Goal: Task Accomplishment & Management: Manage account settings

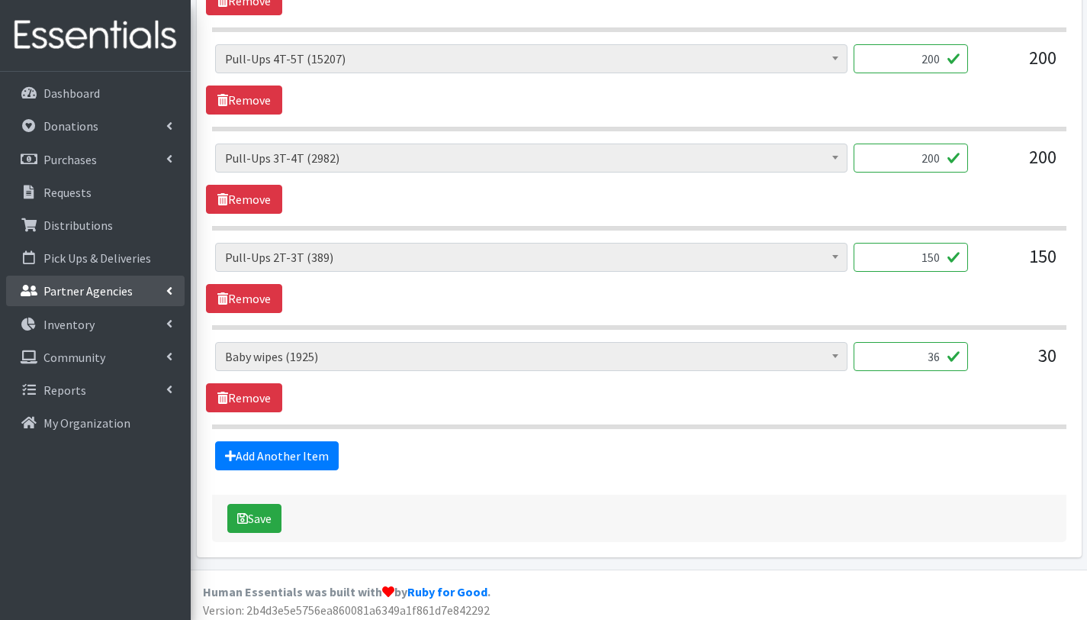
scroll to position [1414, 0]
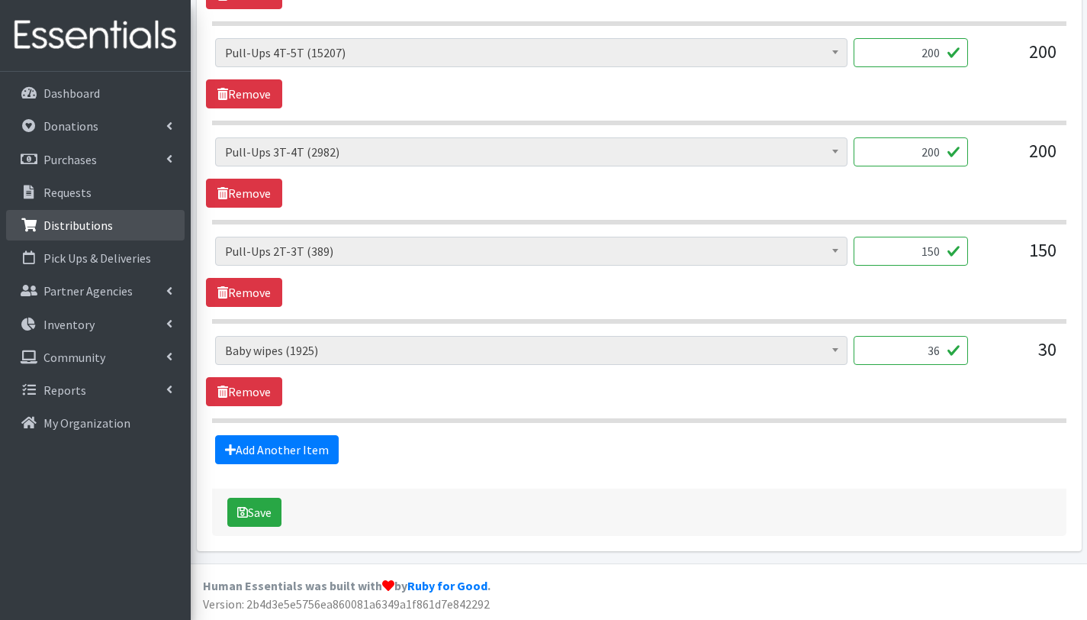
click at [82, 218] on p "Distributions" at bounding box center [77, 224] width 69 height 15
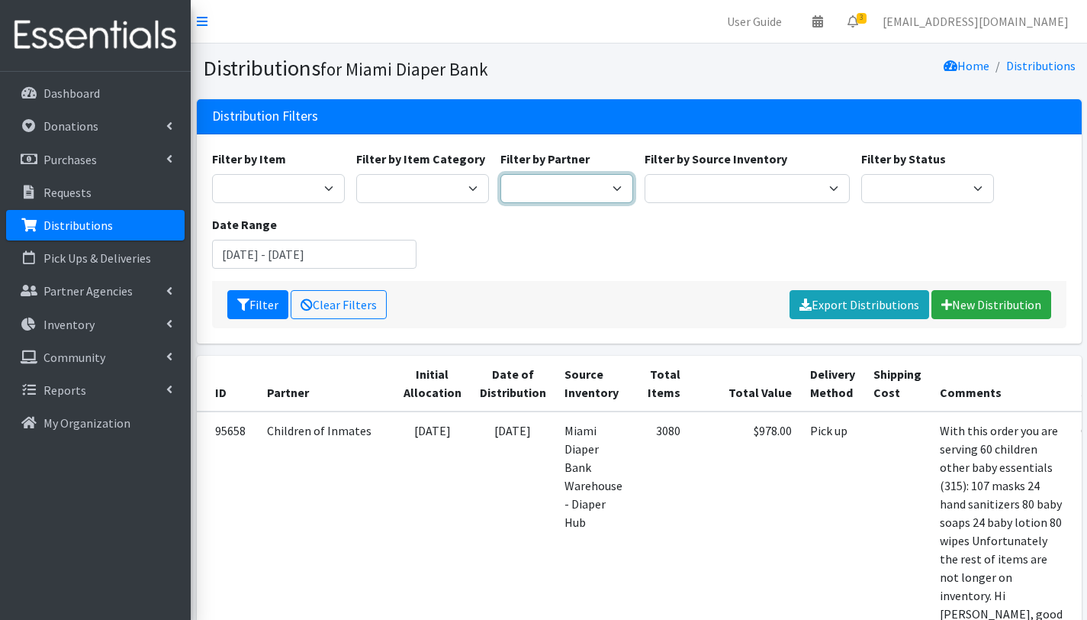
click at [591, 185] on select "A Safe Haven for [GEOGRAPHIC_DATA] Belafonte TACOLCY Center [GEOGRAPHIC_DATA] […" at bounding box center [567, 188] width 133 height 29
select select "2812"
click at [501, 174] on select "A Safe Haven for [GEOGRAPHIC_DATA] Belafonte TACOLCY Center [GEOGRAPHIC_DATA] […" at bounding box center [567, 188] width 133 height 29
click at [257, 306] on button "Filter" at bounding box center [257, 304] width 61 height 29
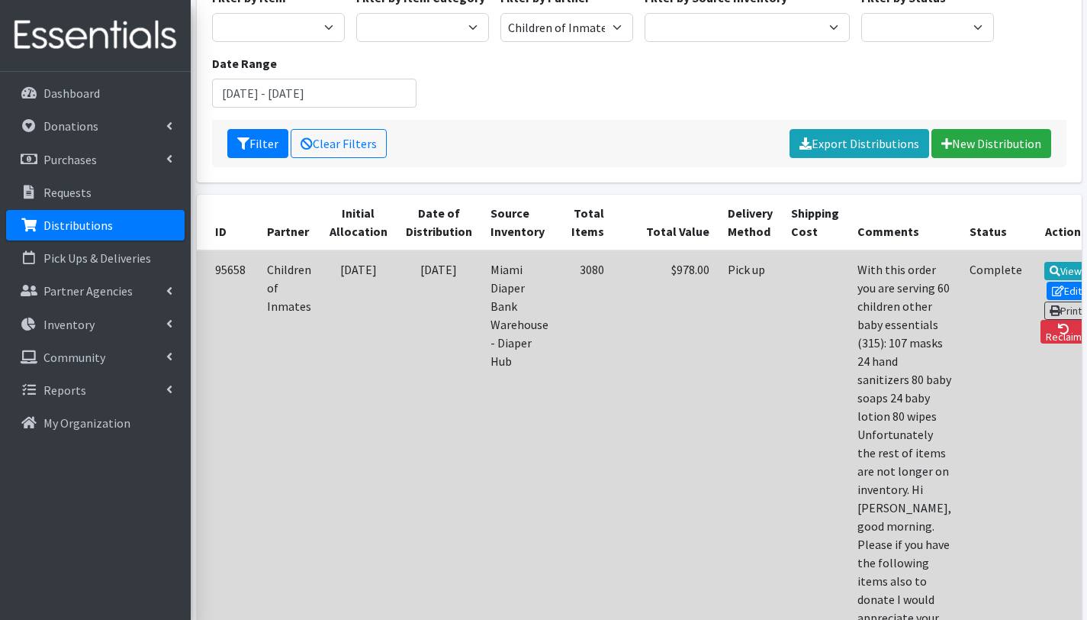
scroll to position [207, 0]
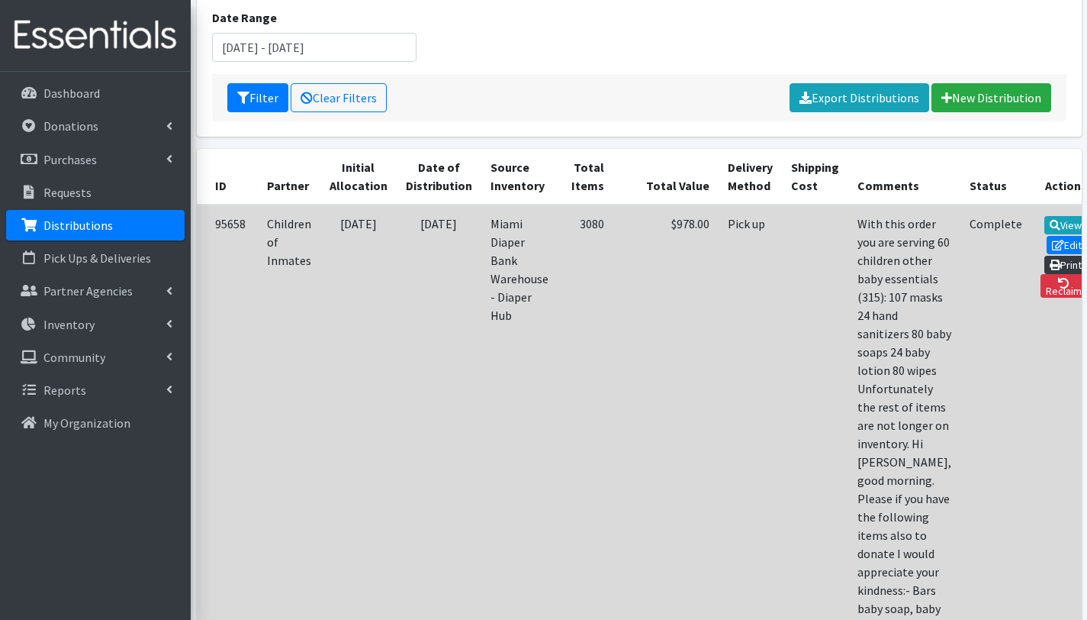
click at [1050, 259] on icon at bounding box center [1055, 264] width 11 height 11
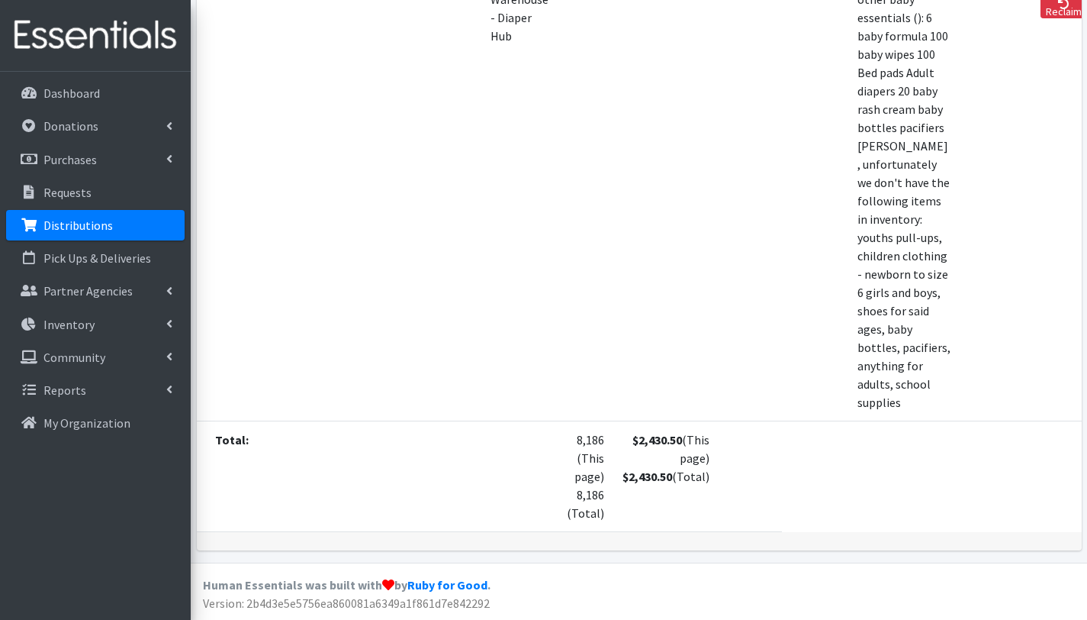
scroll to position [967, 0]
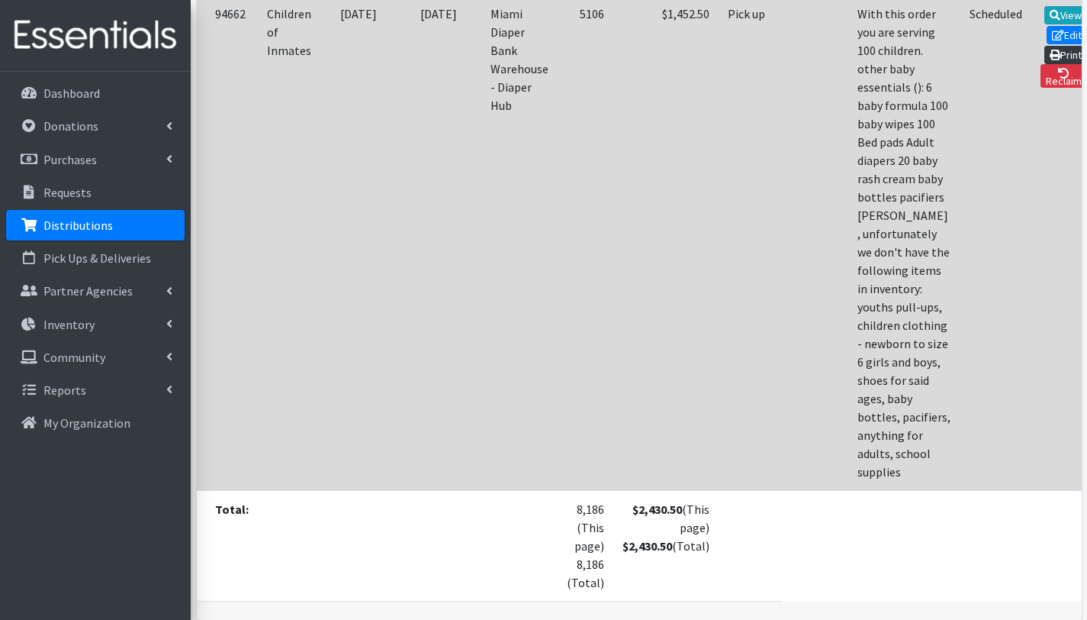
click at [1049, 64] on link "Print" at bounding box center [1066, 55] width 43 height 18
click at [1047, 44] on link "Edit" at bounding box center [1067, 35] width 41 height 18
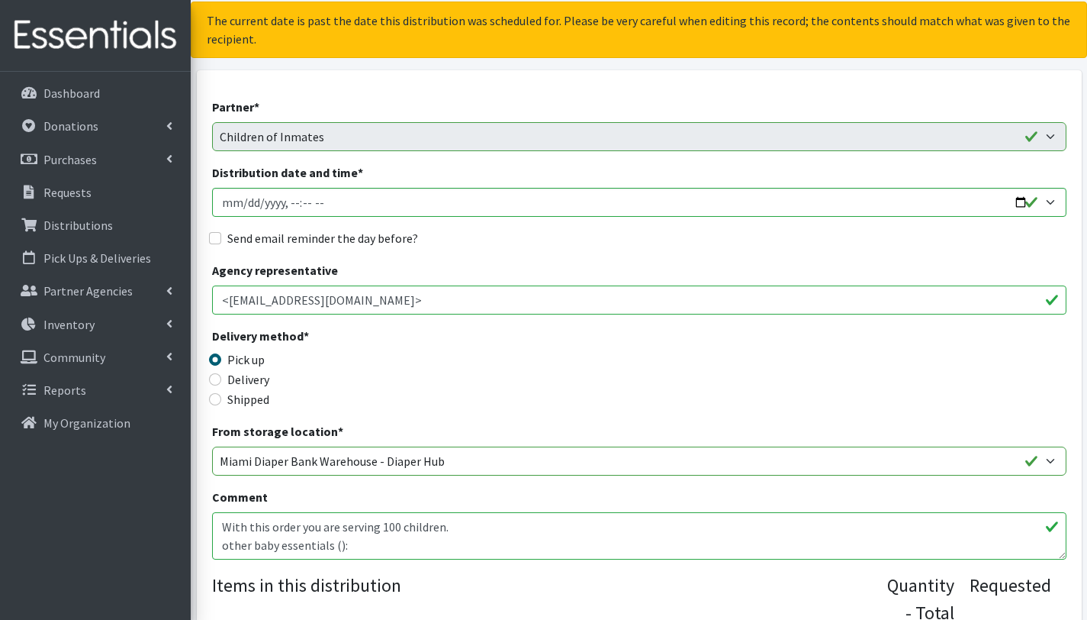
scroll to position [71, 0]
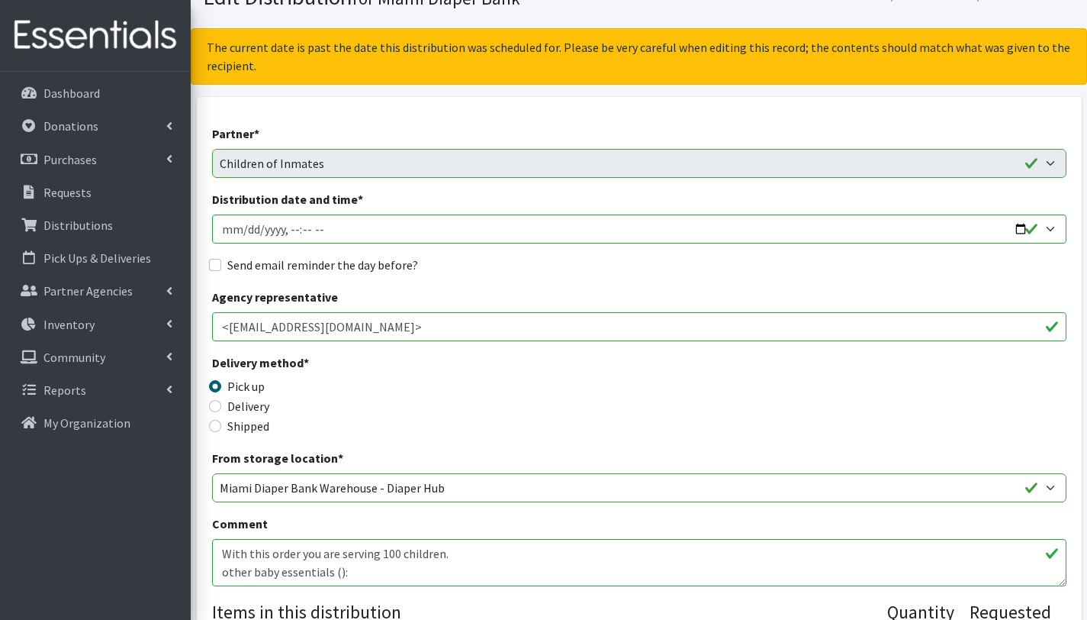
click at [305, 556] on textarea "With this order you are serving 100 children. other baby essentials (): 6 baby …" at bounding box center [639, 562] width 855 height 47
drag, startPoint x: 301, startPoint y: 575, endPoint x: 217, endPoint y: 573, distance: 83.2
click at [217, 573] on textarea "With this order you are serving 100 children. other baby essentials (): 6 baby …" at bounding box center [639, 562] width 855 height 47
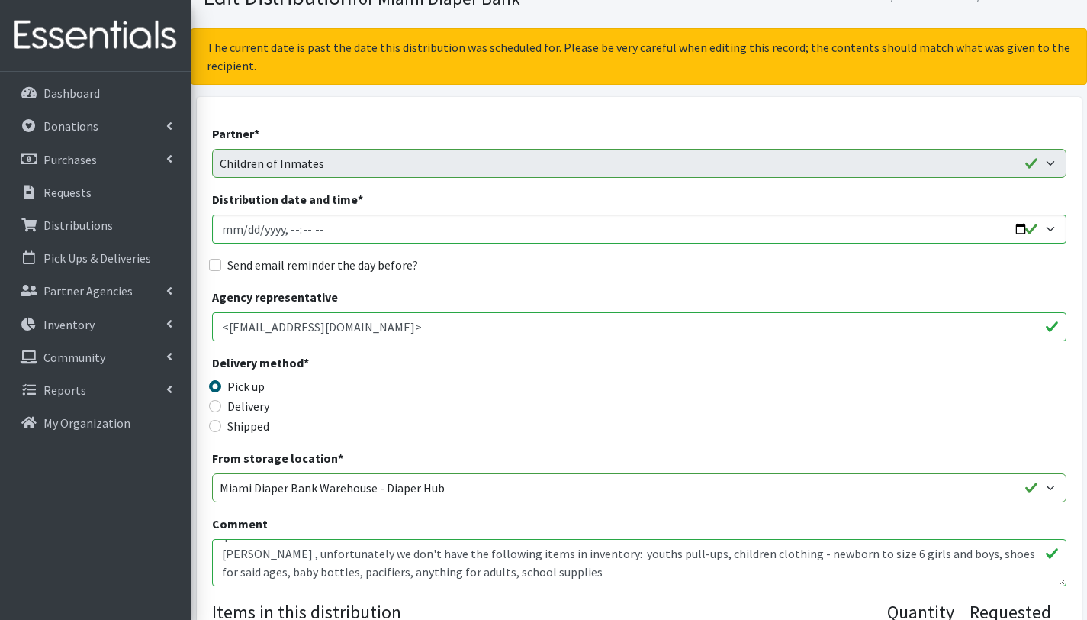
drag, startPoint x: 281, startPoint y: 562, endPoint x: 220, endPoint y: 556, distance: 61.3
click at [220, 556] on textarea "With this order you are serving 100 children. other baby essentials (): 6 baby …" at bounding box center [639, 562] width 855 height 47
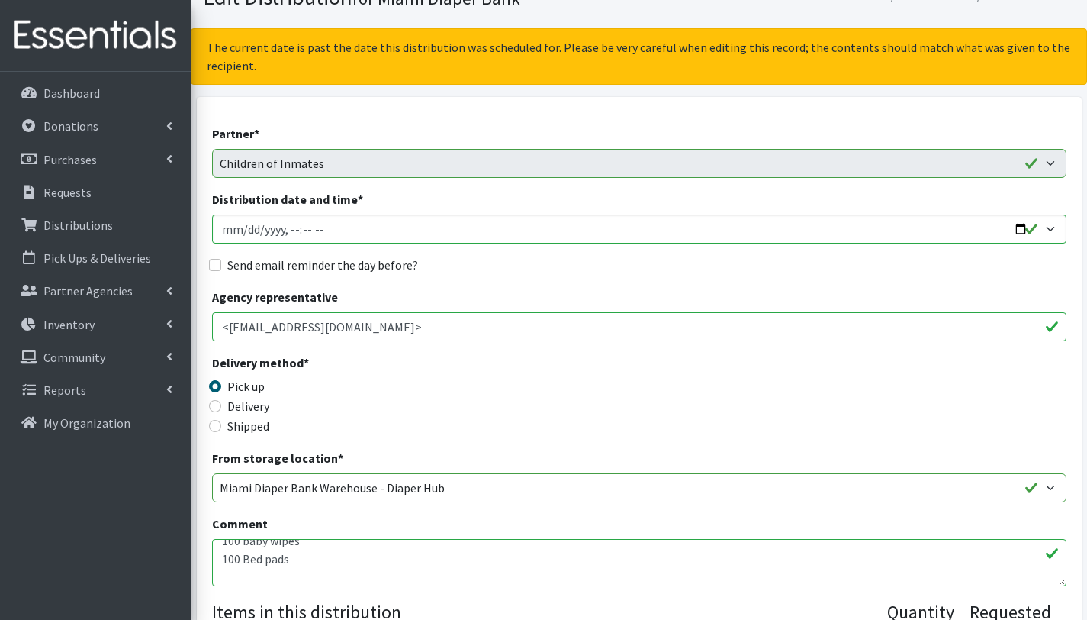
scroll to position [53, 0]
click at [303, 576] on textarea "With this order you are serving 100 children. other baby essentials (): 6 baby …" at bounding box center [639, 562] width 855 height 47
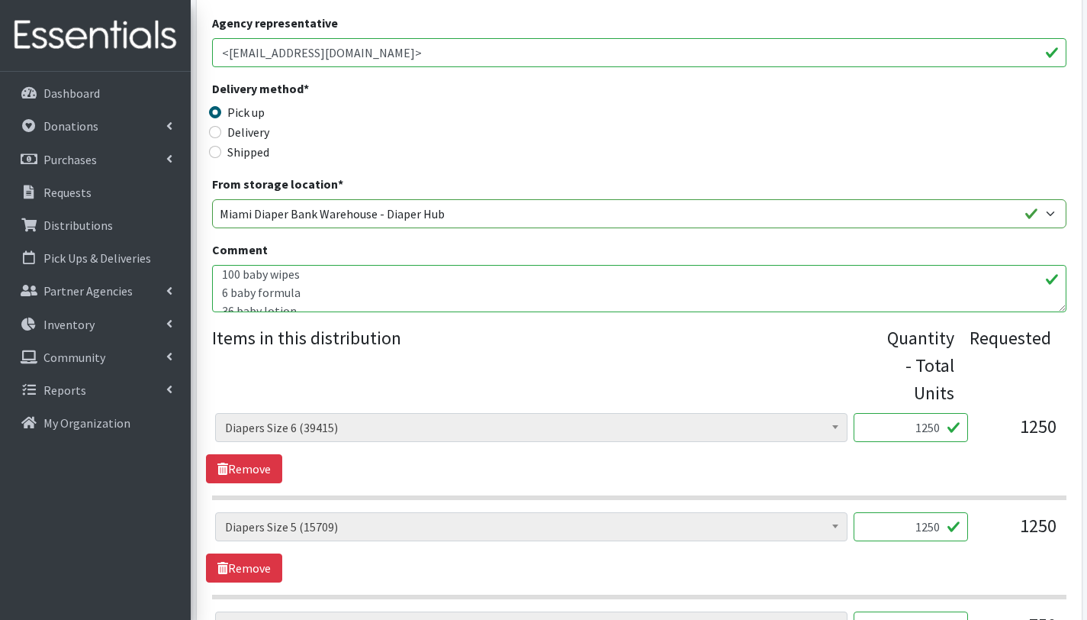
scroll to position [0, 0]
click at [336, 301] on textarea "With this order you are serving 100 children. other baby essentials (): 6 baby …" at bounding box center [639, 288] width 855 height 47
drag, startPoint x: 329, startPoint y: 295, endPoint x: 220, endPoint y: 281, distance: 109.3
click at [220, 281] on textarea "With this order you are serving 100 children. other baby essentials (): 6 baby …" at bounding box center [639, 288] width 855 height 47
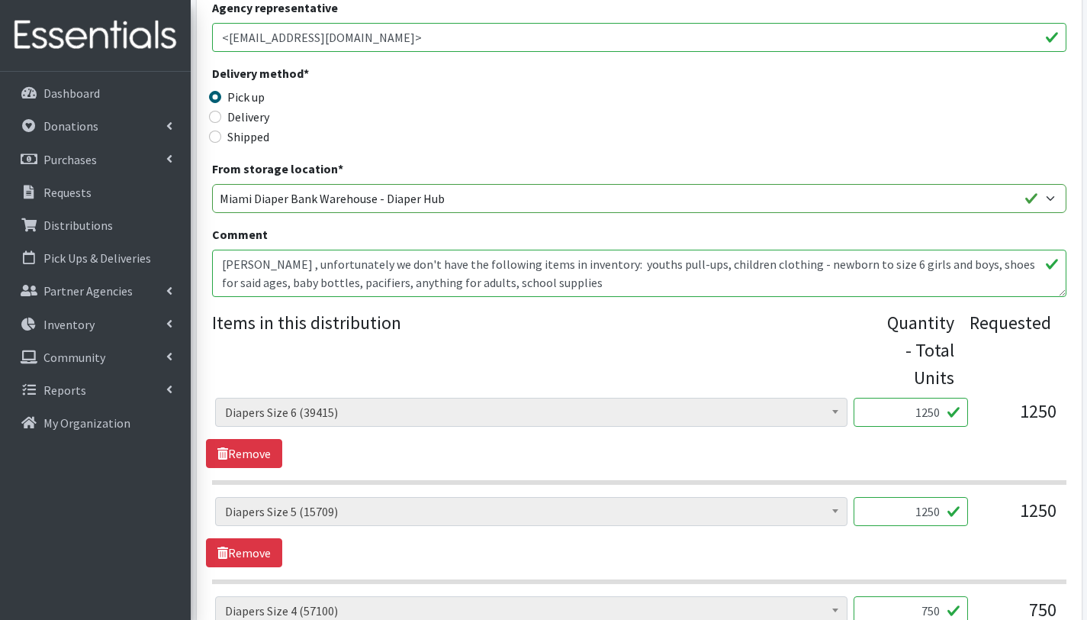
scroll to position [363, 0]
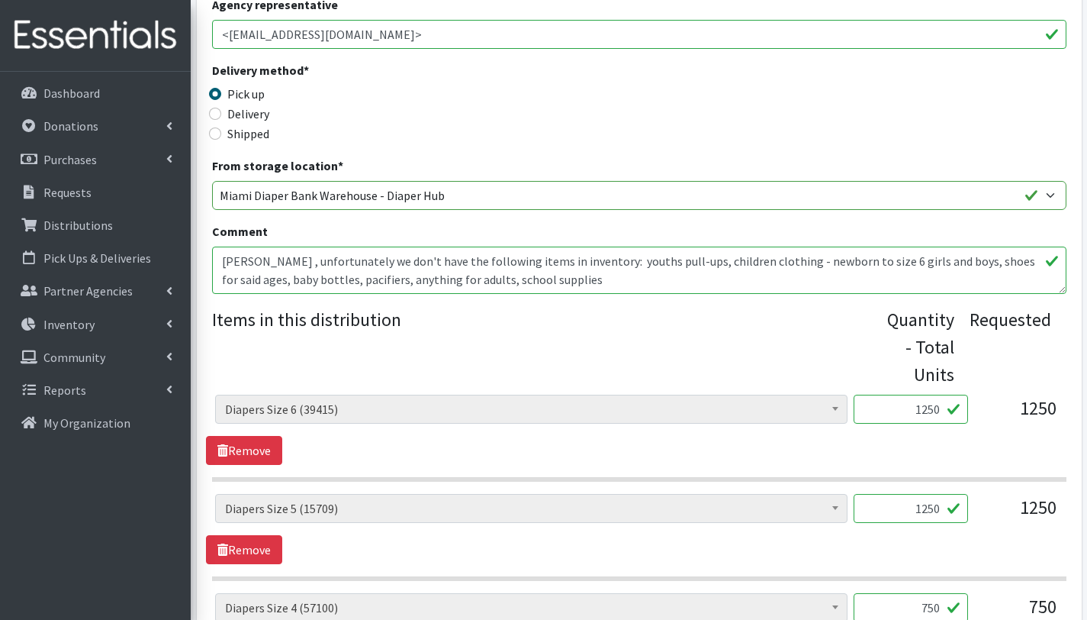
click at [601, 288] on textarea "With this order you are serving 100 children. other baby essentials (): 6 baby …" at bounding box center [639, 269] width 855 height 47
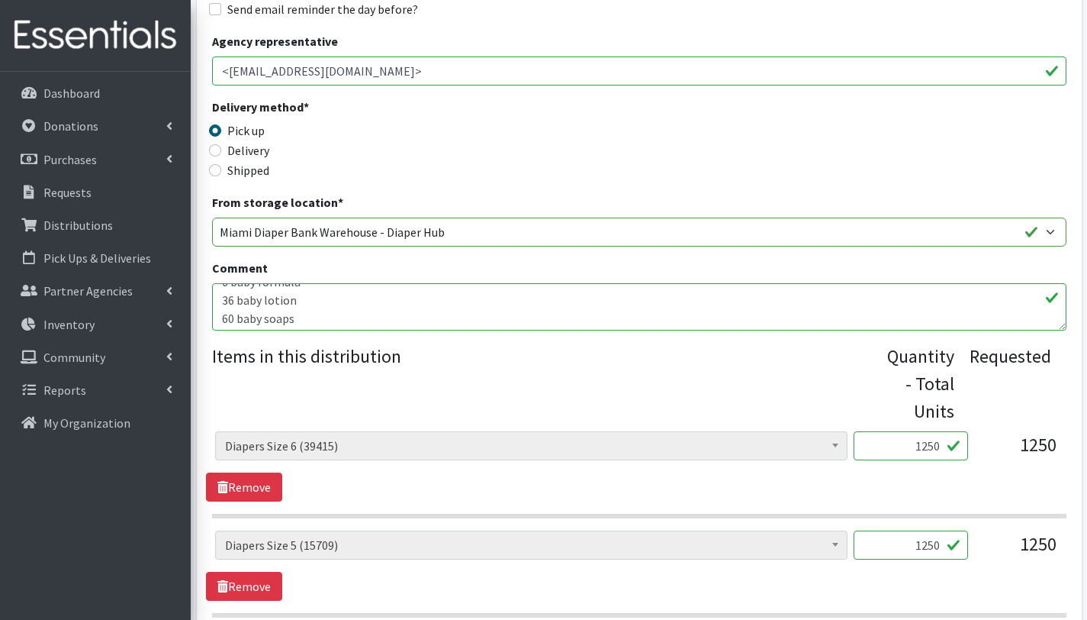
scroll to position [87, 0]
click at [230, 321] on textarea "With this order you are serving 100 children. other baby essentials (): 6 baby …" at bounding box center [639, 306] width 855 height 47
click at [261, 306] on textarea "With this order you are serving 100 children. other baby essentials (): 6 baby …" at bounding box center [639, 306] width 855 height 47
click at [233, 306] on textarea "With this order you are serving 100 children. other baby essentials (): 6 baby …" at bounding box center [639, 306] width 855 height 47
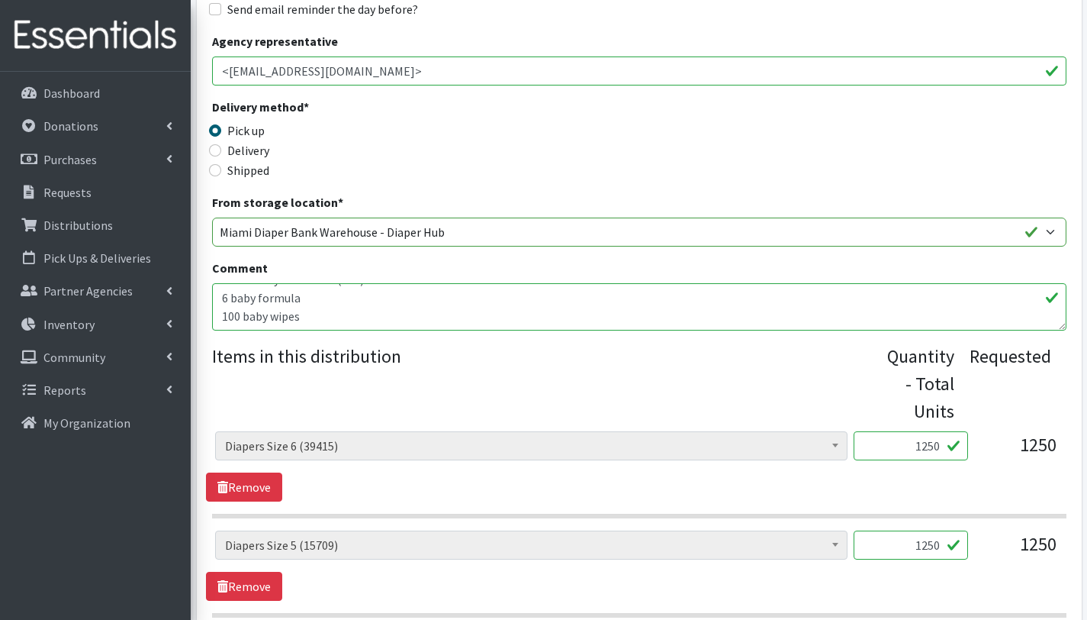
scroll to position [34, 0]
drag, startPoint x: 304, startPoint y: 300, endPoint x: 203, endPoint y: 298, distance: 100.7
click at [203, 298] on div "Partner * A Safe Haven for Newborns Belafonte TACOLCY Center Boniface and Celit…" at bounding box center [639, 590] width 885 height 1499
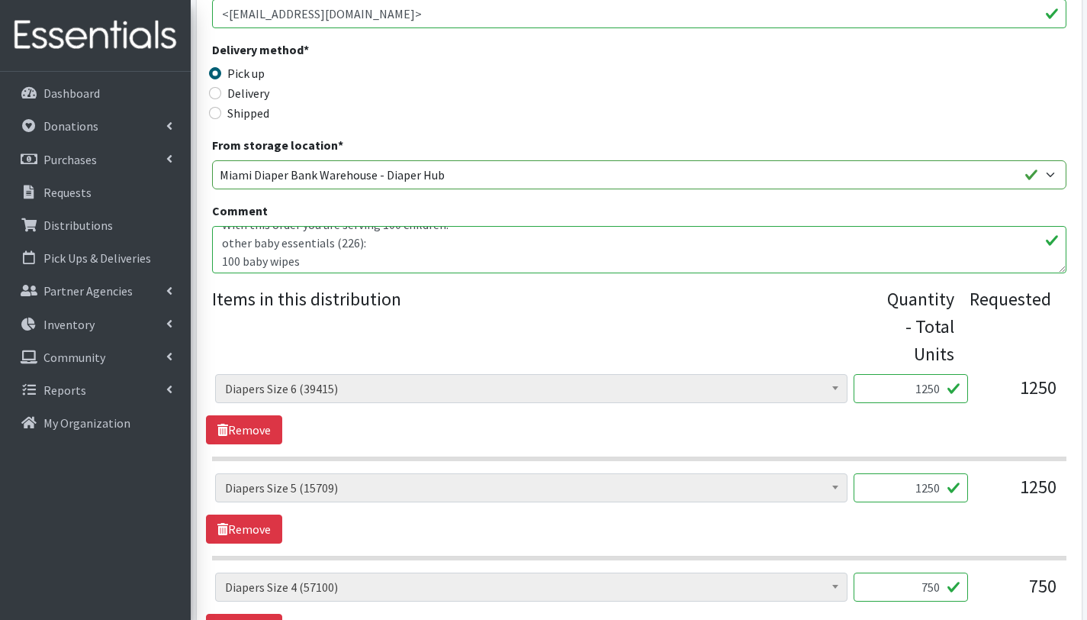
scroll to position [391, 0]
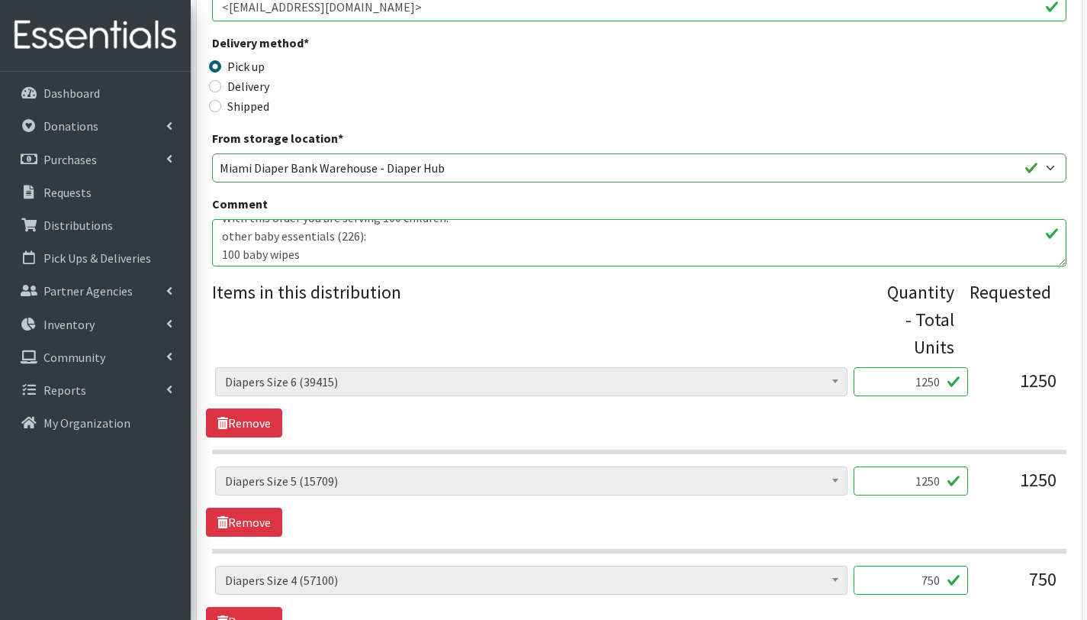
click at [288, 250] on textarea "With this order you are serving 100 children. other baby essentials (): 6 baby …" at bounding box center [639, 242] width 855 height 47
click at [353, 243] on textarea "With this order you are serving 100 children. other baby essentials (): 6 baby …" at bounding box center [639, 242] width 855 height 47
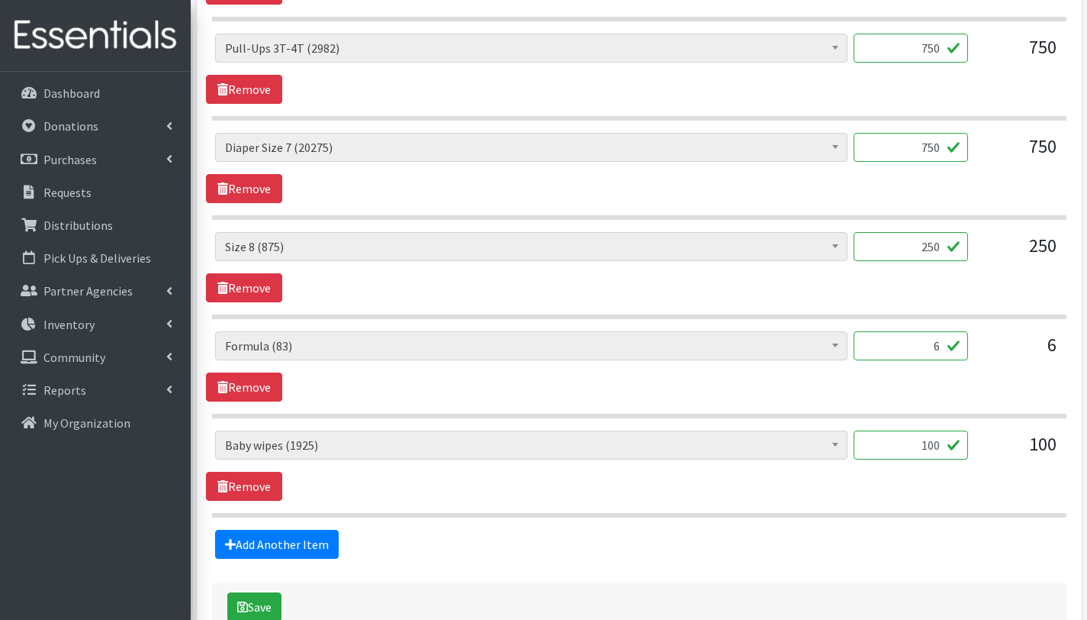
scroll to position [1116, 0]
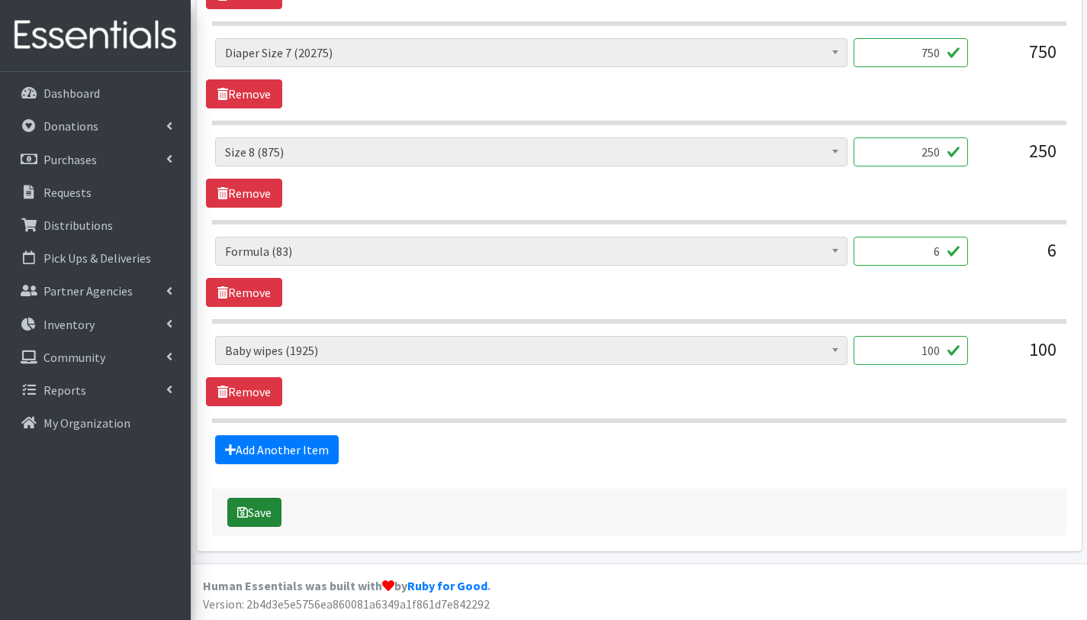
type textarea "With this order you are serving 100 children. other baby essentials (341): 100 …"
click at [256, 511] on button "Save" at bounding box center [254, 511] width 54 height 29
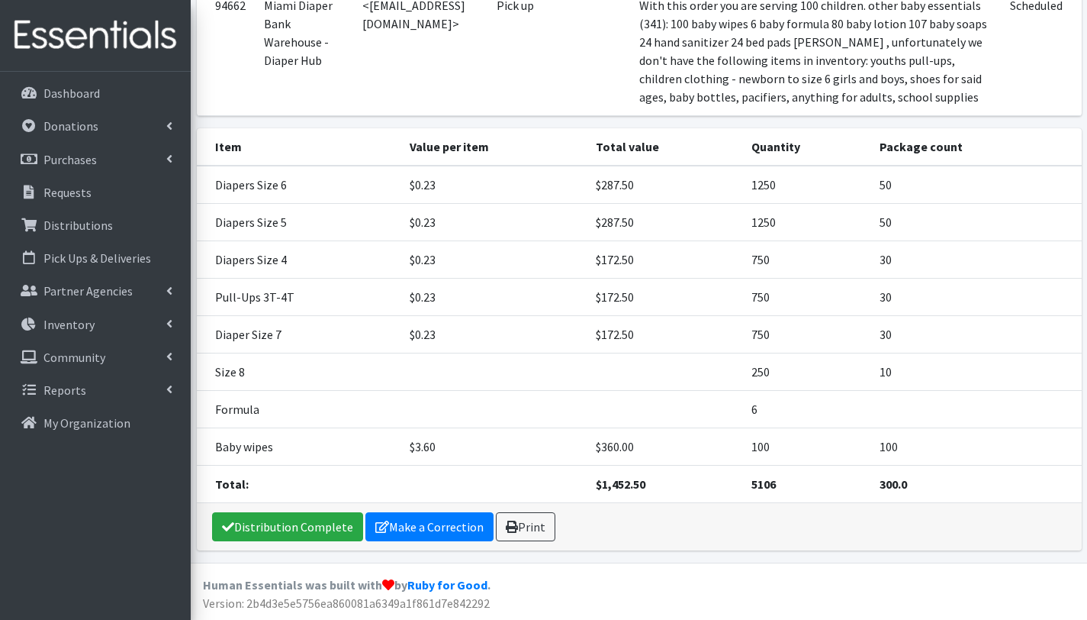
scroll to position [332, 0]
click at [282, 533] on link "Distribution Complete" at bounding box center [287, 526] width 151 height 29
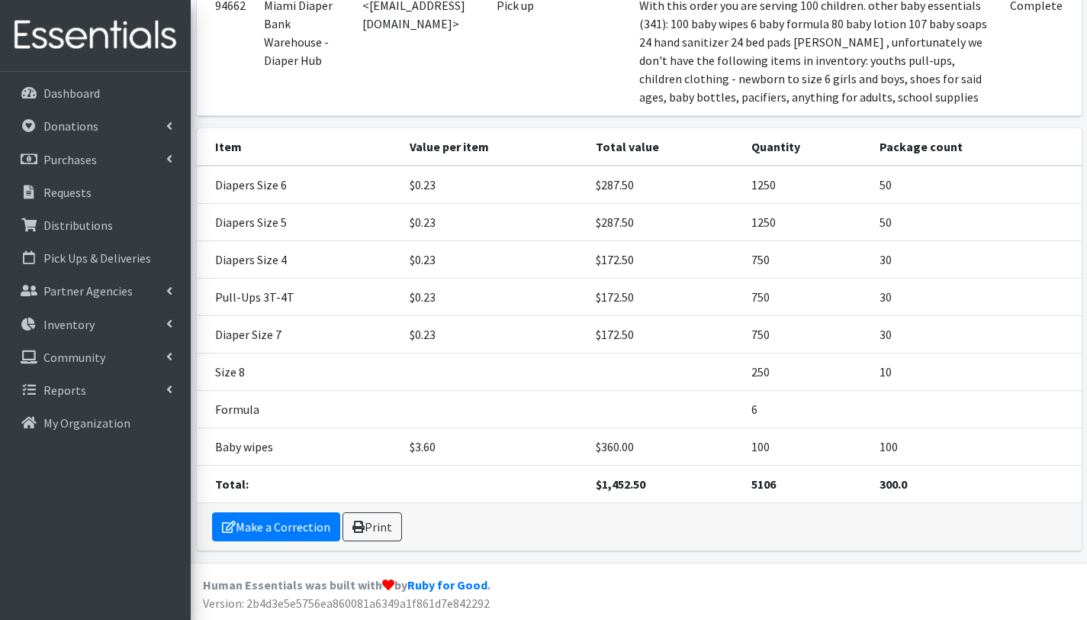
scroll to position [263, 0]
click at [381, 528] on link "Print" at bounding box center [373, 526] width 60 height 29
